Goal: Information Seeking & Learning: Check status

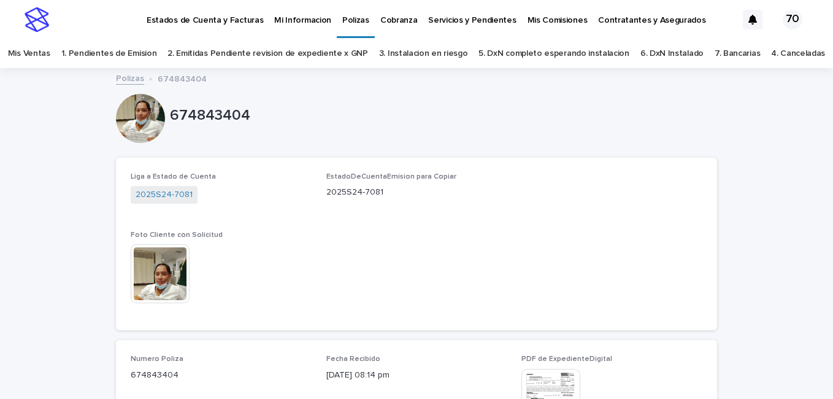
click at [538, 18] on p "Mis Comisiones" at bounding box center [558, 13] width 60 height 26
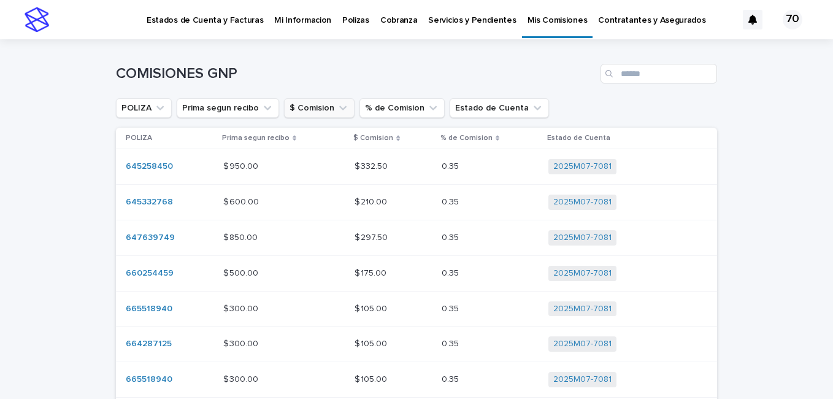
click at [337, 110] on icon "$ Comision" at bounding box center [343, 108] width 12 height 12
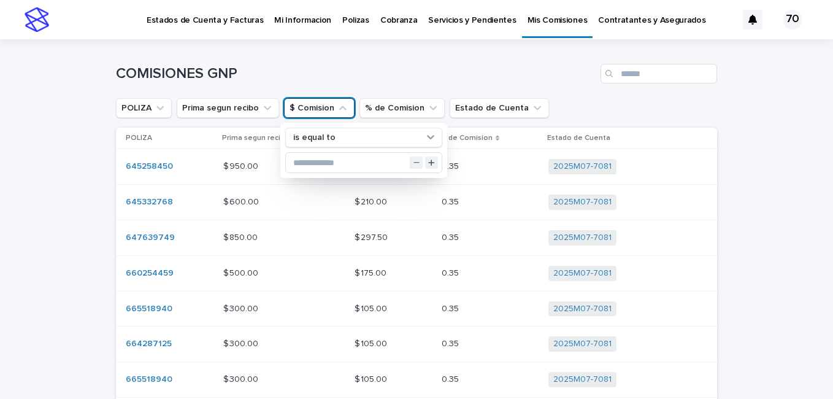
click at [337, 116] on button "$ Comision" at bounding box center [319, 108] width 71 height 20
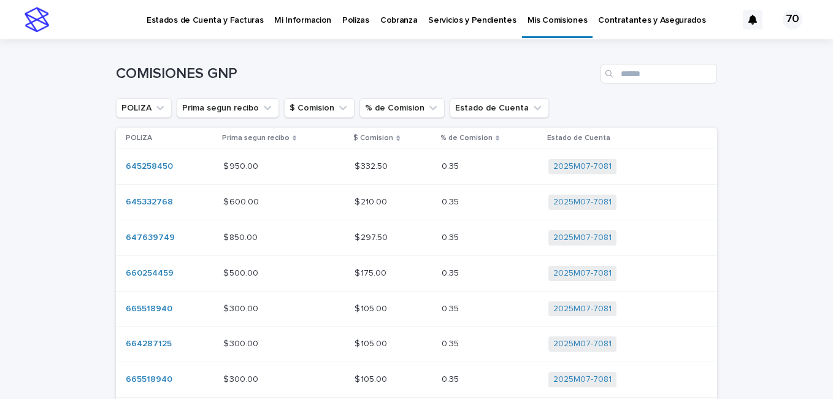
click at [395, 23] on p "Cobranza" at bounding box center [398, 13] width 37 height 26
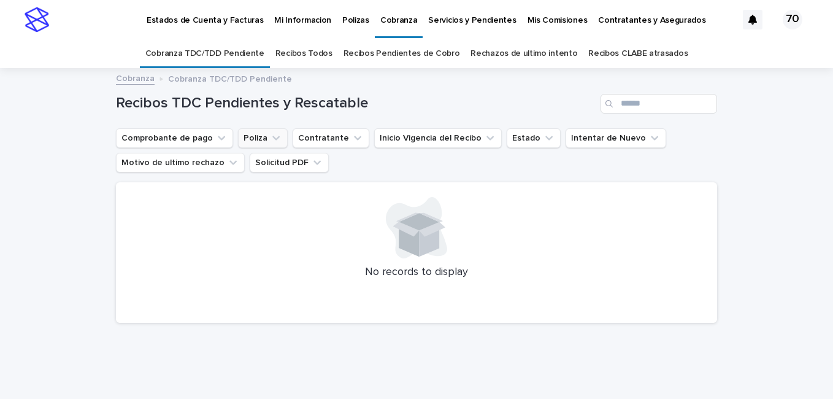
click at [258, 144] on button "Poliza" at bounding box center [263, 138] width 50 height 20
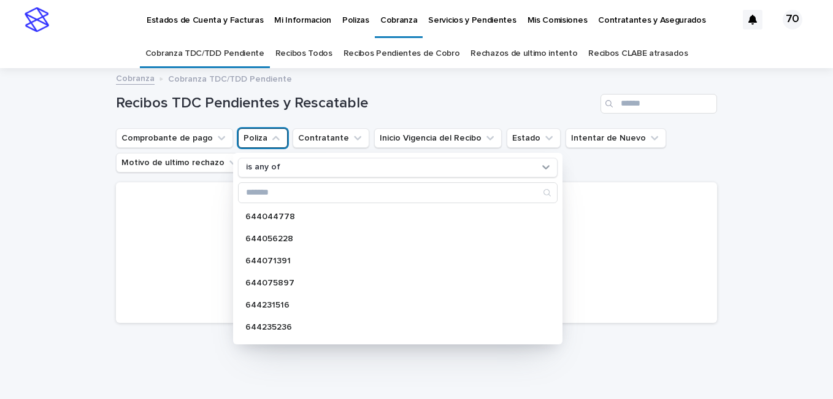
click at [258, 144] on button "Poliza" at bounding box center [263, 138] width 50 height 20
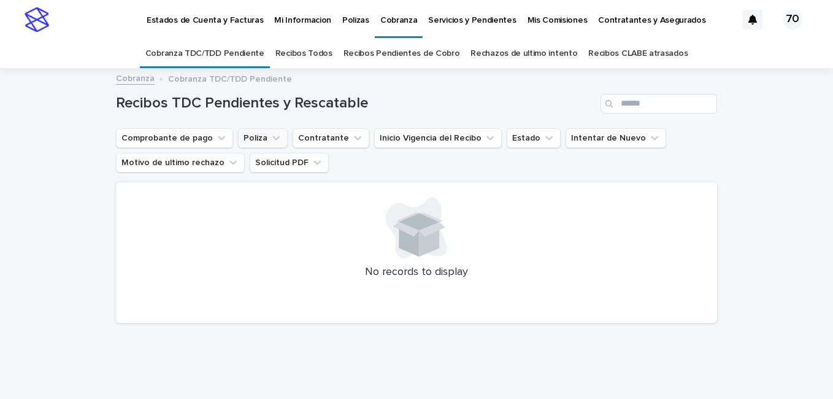
click at [258, 144] on button "Poliza" at bounding box center [263, 138] width 50 height 20
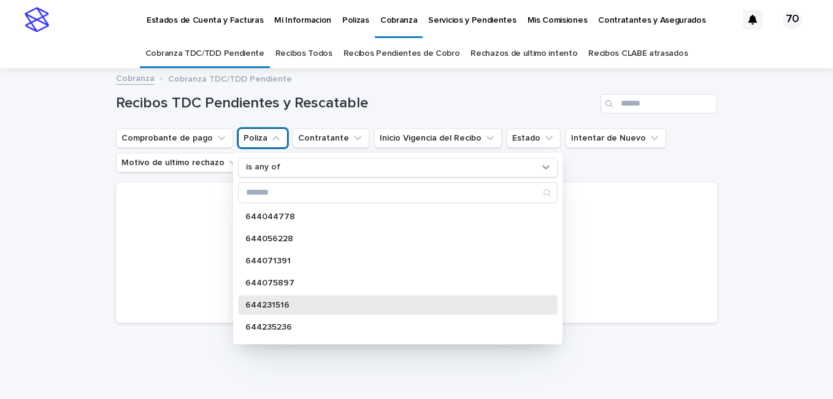
click at [301, 301] on p "644231516" at bounding box center [391, 305] width 293 height 9
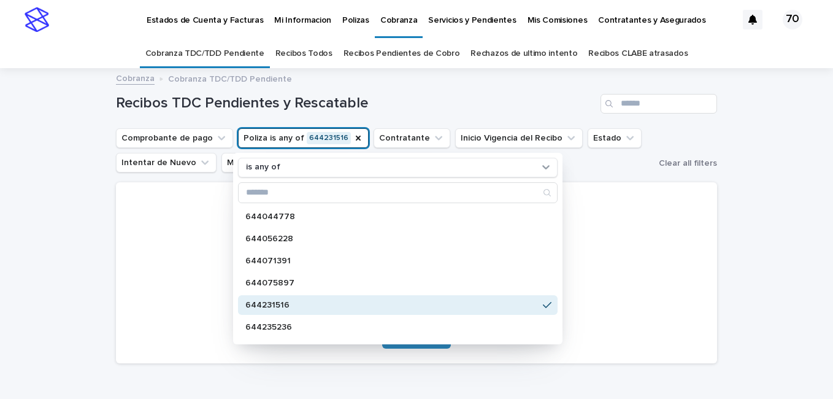
click at [52, 276] on div "Loading... Saving… Loading... Saving… Recibos TDC Pendientes y Rescatable Compr…" at bounding box center [416, 251] width 833 height 365
